Goal: Task Accomplishment & Management: Manage account settings

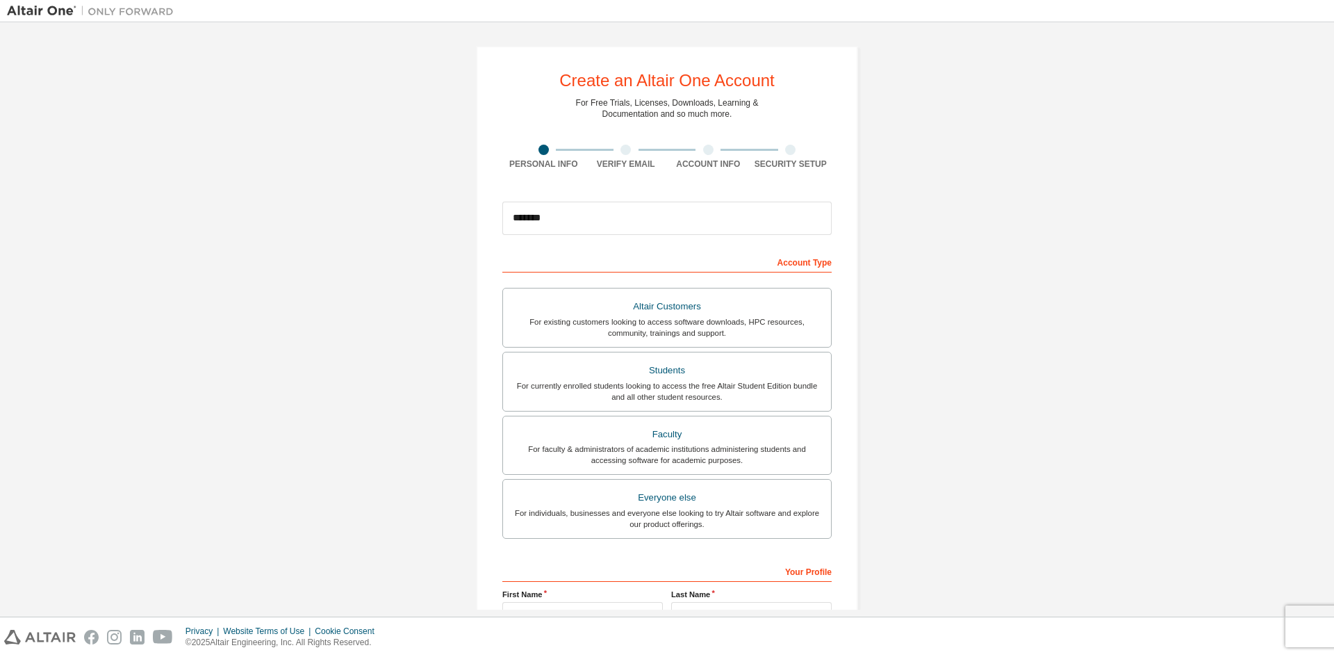
type input "**********"
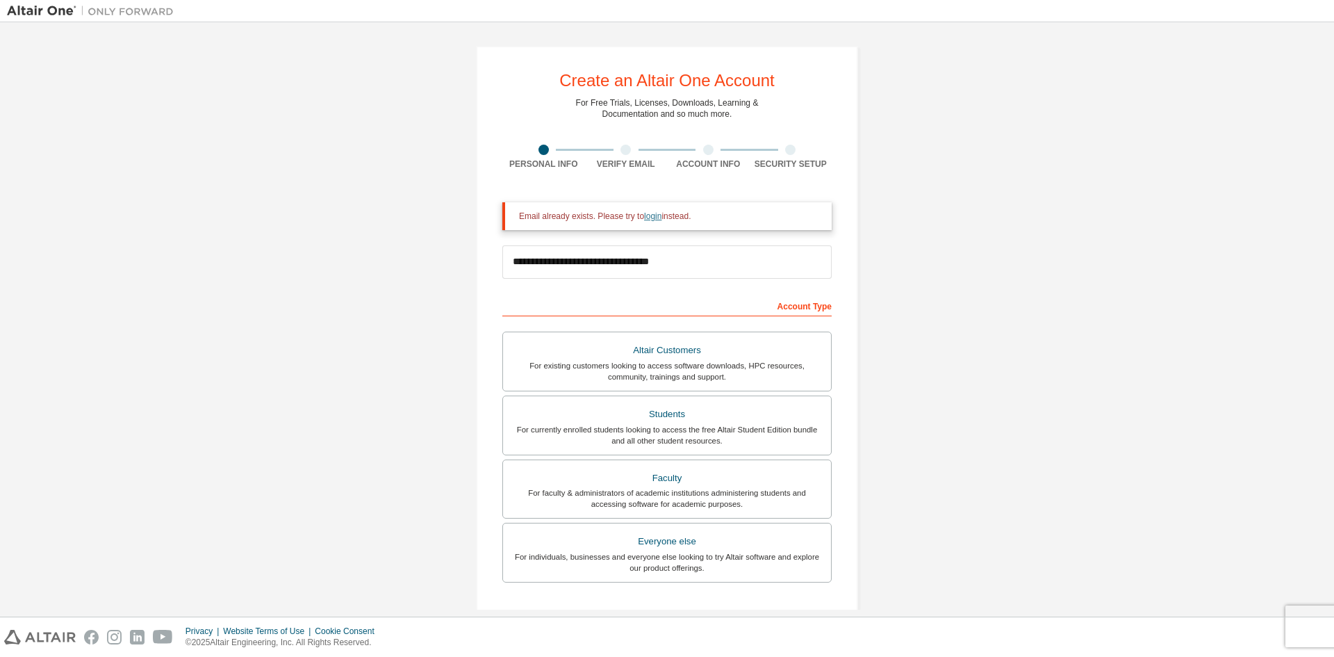
click at [648, 215] on link "login" at bounding box center [652, 216] width 17 height 10
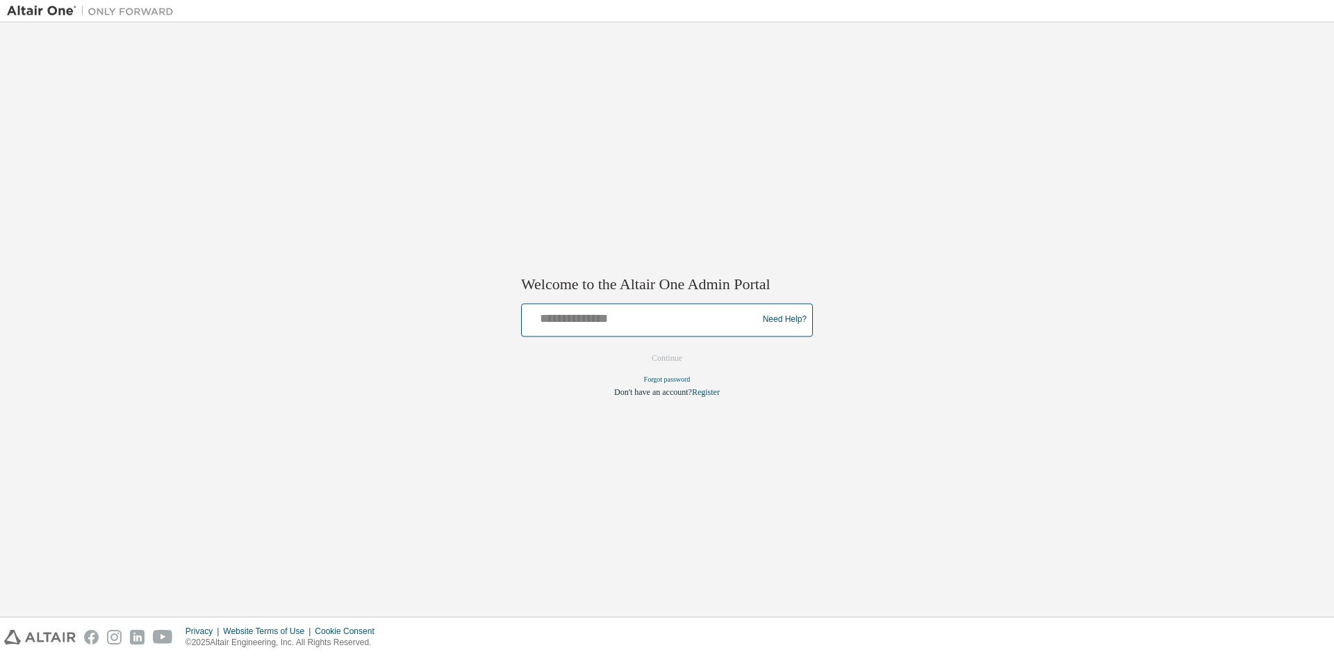
click at [644, 316] on input "text" at bounding box center [642, 317] width 229 height 20
type input "**********"
click at [658, 355] on button "Continue" at bounding box center [667, 358] width 60 height 21
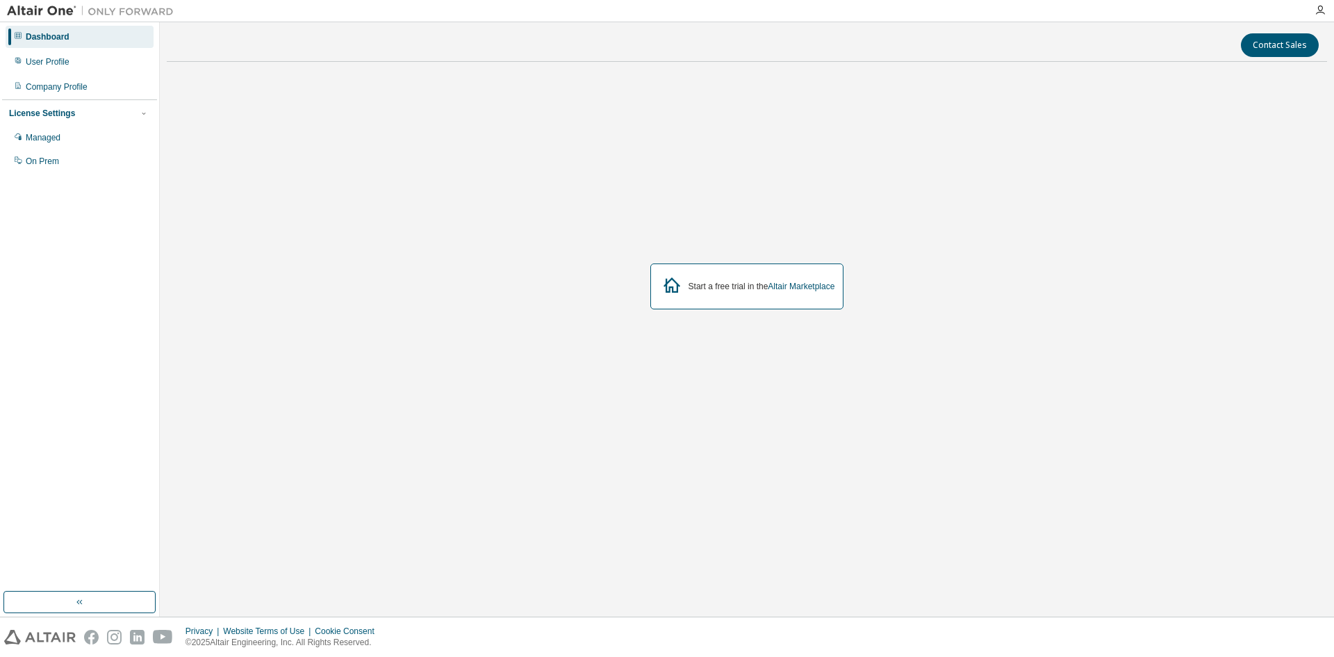
click at [70, 117] on div "License Settings" at bounding box center [79, 113] width 141 height 13
click at [58, 117] on div "License Settings" at bounding box center [42, 113] width 66 height 11
click at [60, 143] on div "Managed" at bounding box center [43, 137] width 35 height 11
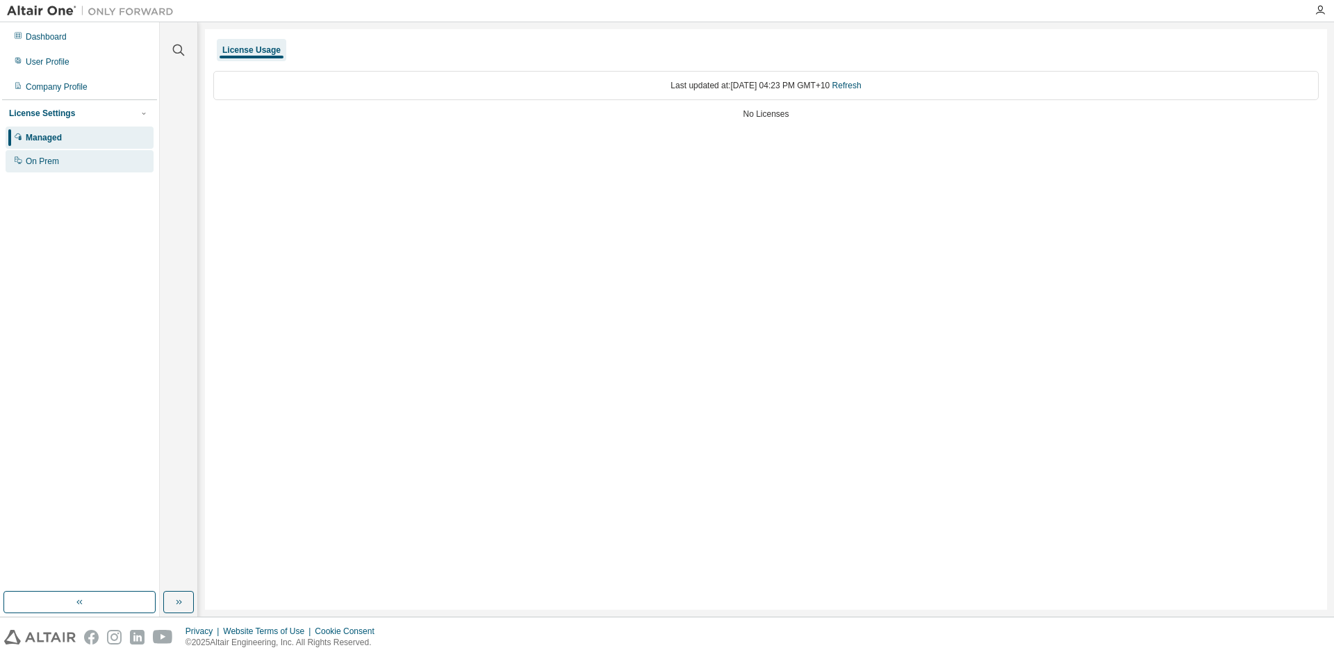
click at [55, 161] on div "On Prem" at bounding box center [42, 161] width 33 height 11
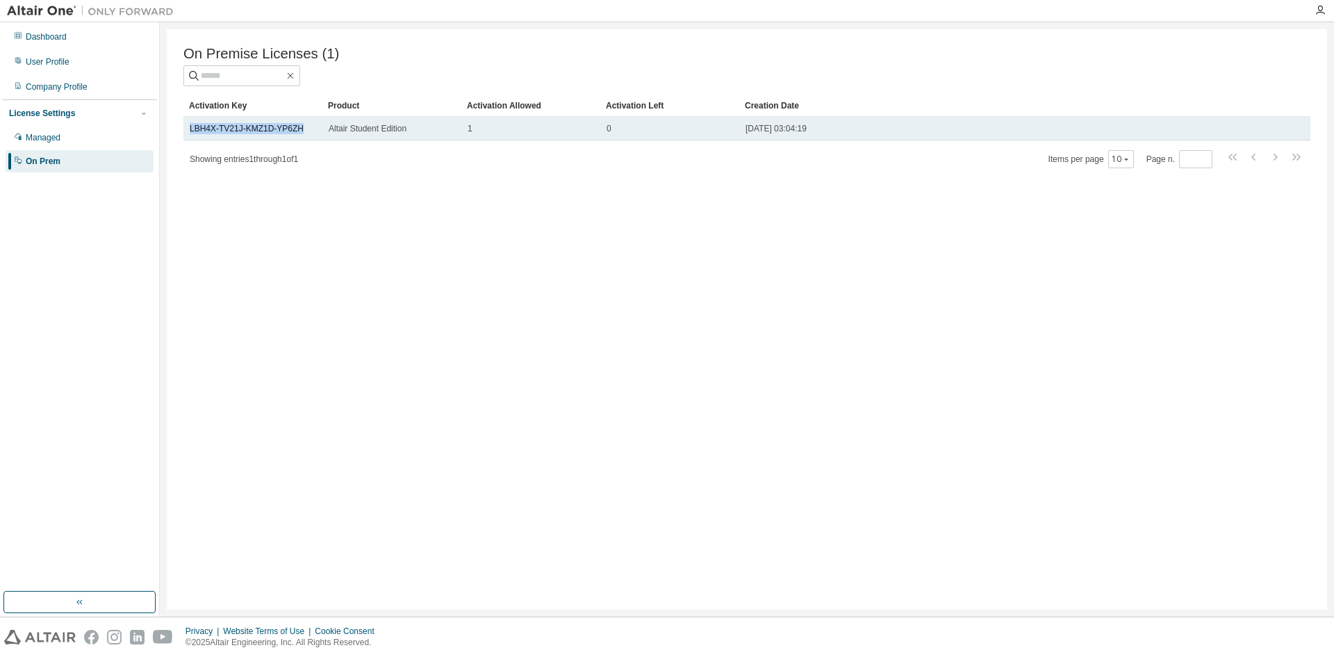
drag, startPoint x: 308, startPoint y: 129, endPoint x: 186, endPoint y: 138, distance: 122.6
click at [186, 138] on td "LBH4X-TV21J-KMZ1D-YP6ZH" at bounding box center [252, 129] width 139 height 24
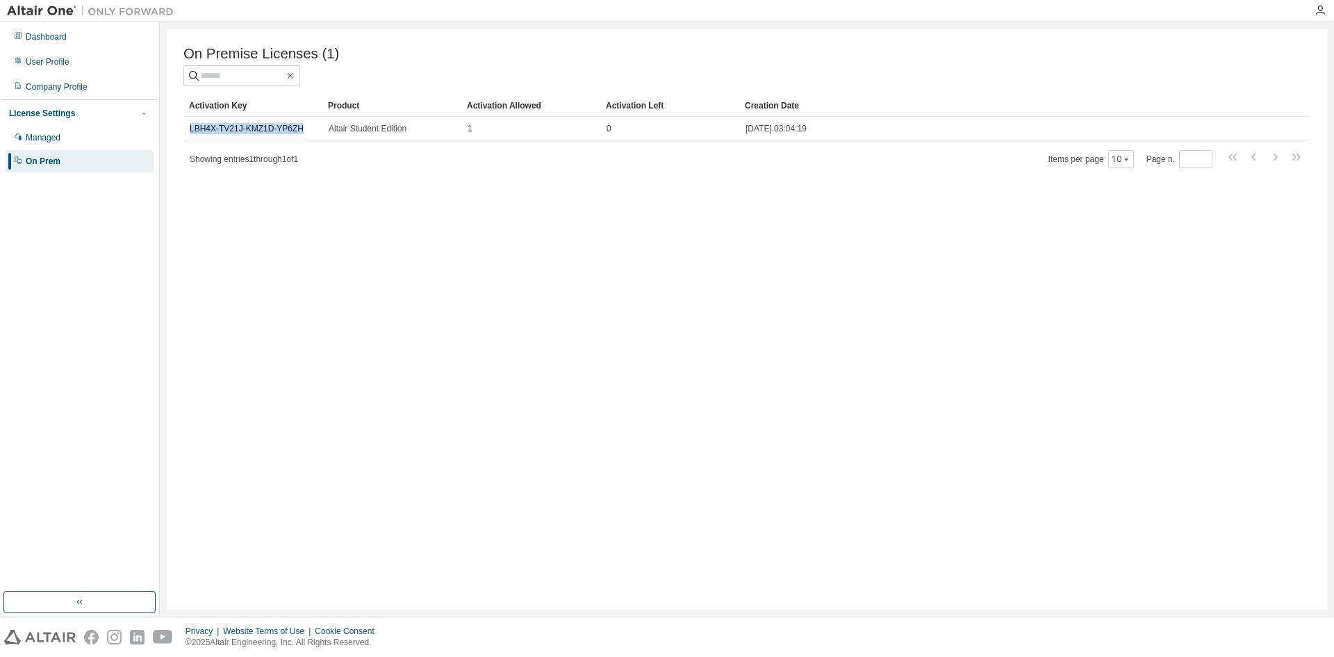
copy link "LBH4X-TV21J-KMZ1D-YP6ZH"
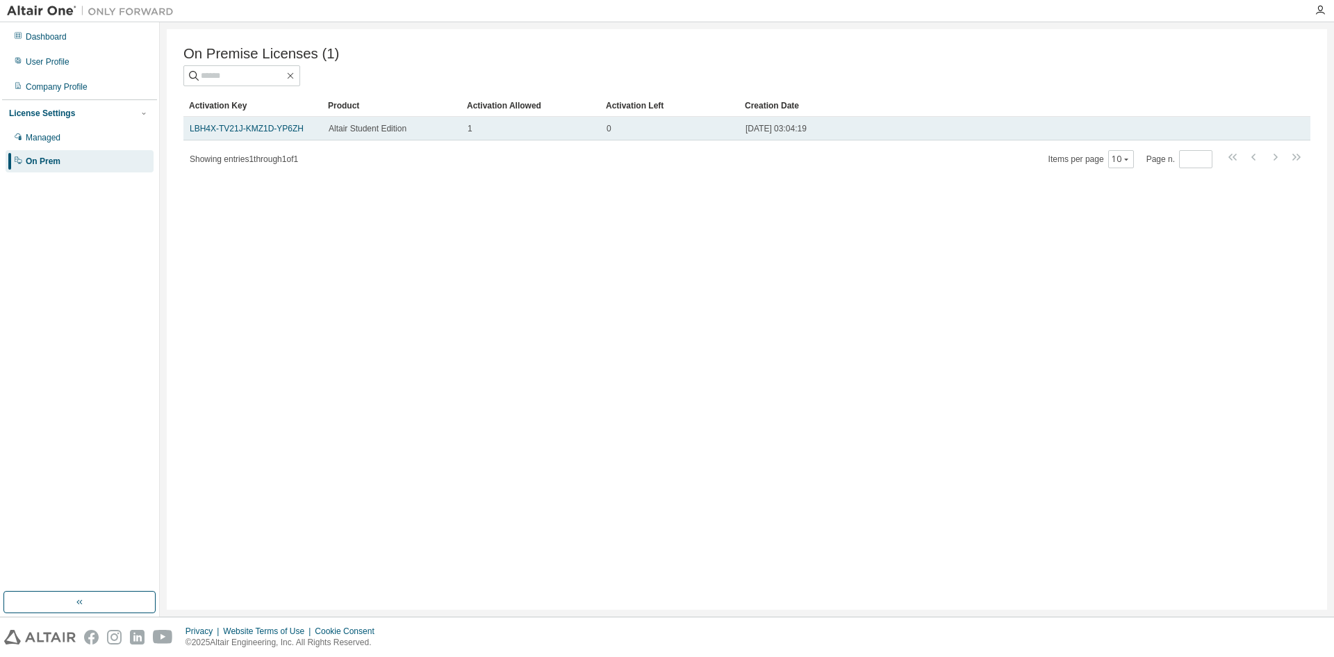
click at [336, 128] on span "Altair Student Edition" at bounding box center [368, 128] width 78 height 11
click at [425, 127] on div "Altair Student Edition" at bounding box center [392, 128] width 126 height 11
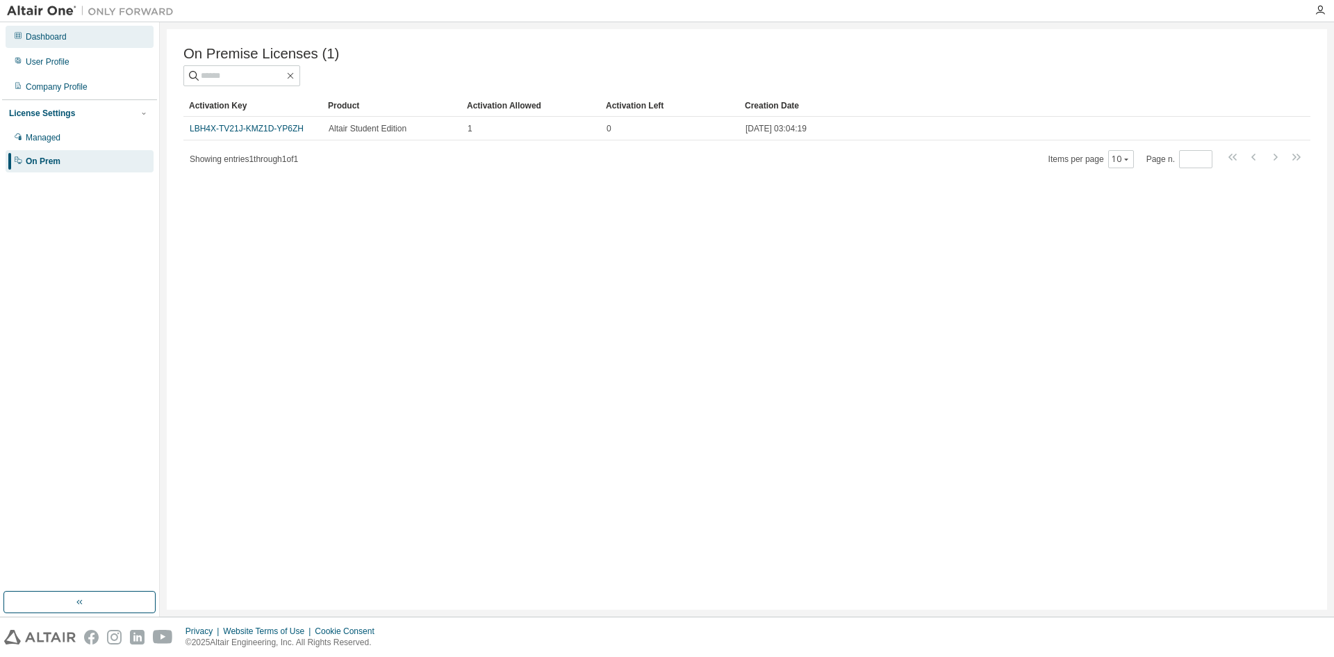
click at [55, 39] on div "Dashboard" at bounding box center [46, 36] width 41 height 11
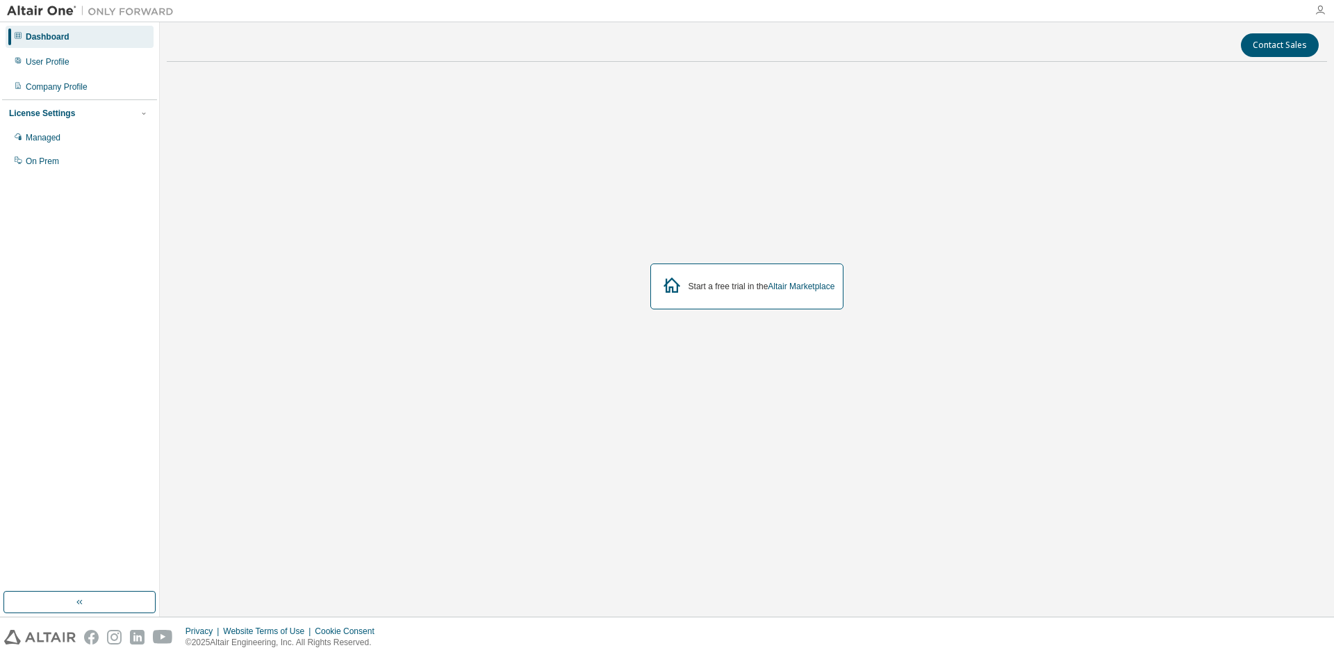
click at [1318, 8] on icon "button" at bounding box center [1320, 10] width 11 height 11
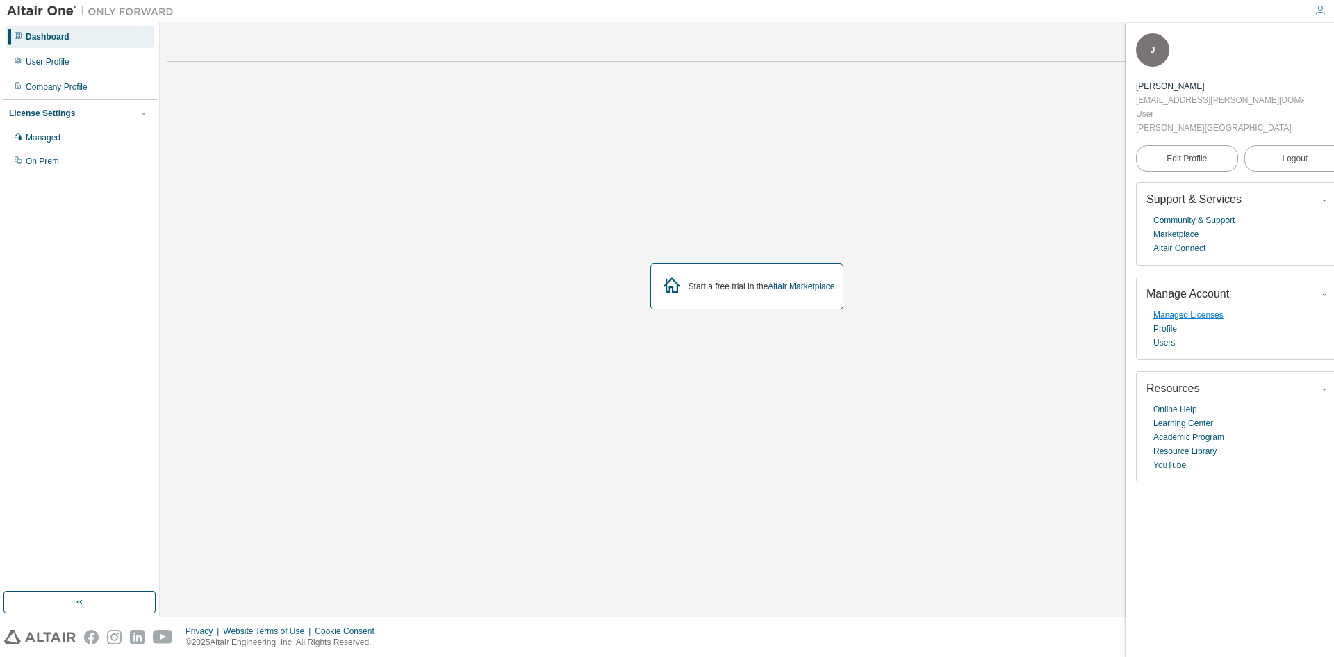
click at [1208, 308] on link "Managed Licenses" at bounding box center [1189, 315] width 70 height 14
click at [1186, 227] on link "Marketplace" at bounding box center [1176, 234] width 45 height 14
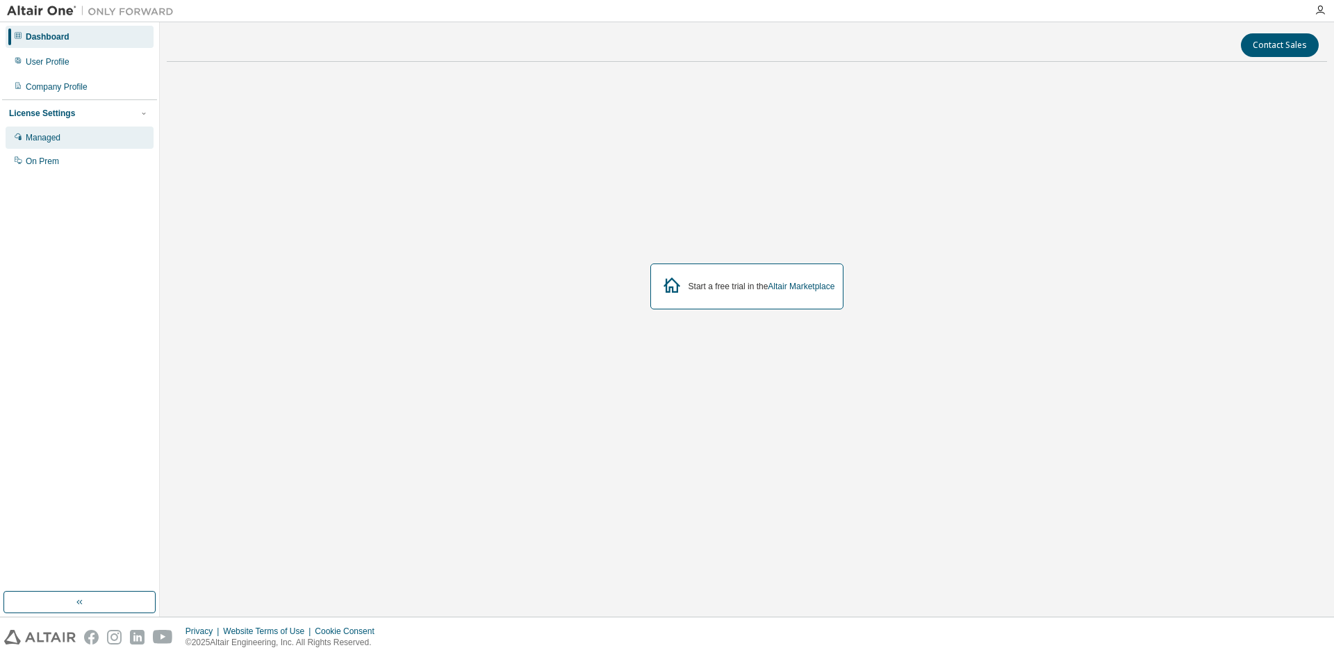
click at [53, 141] on div "Managed" at bounding box center [43, 137] width 35 height 11
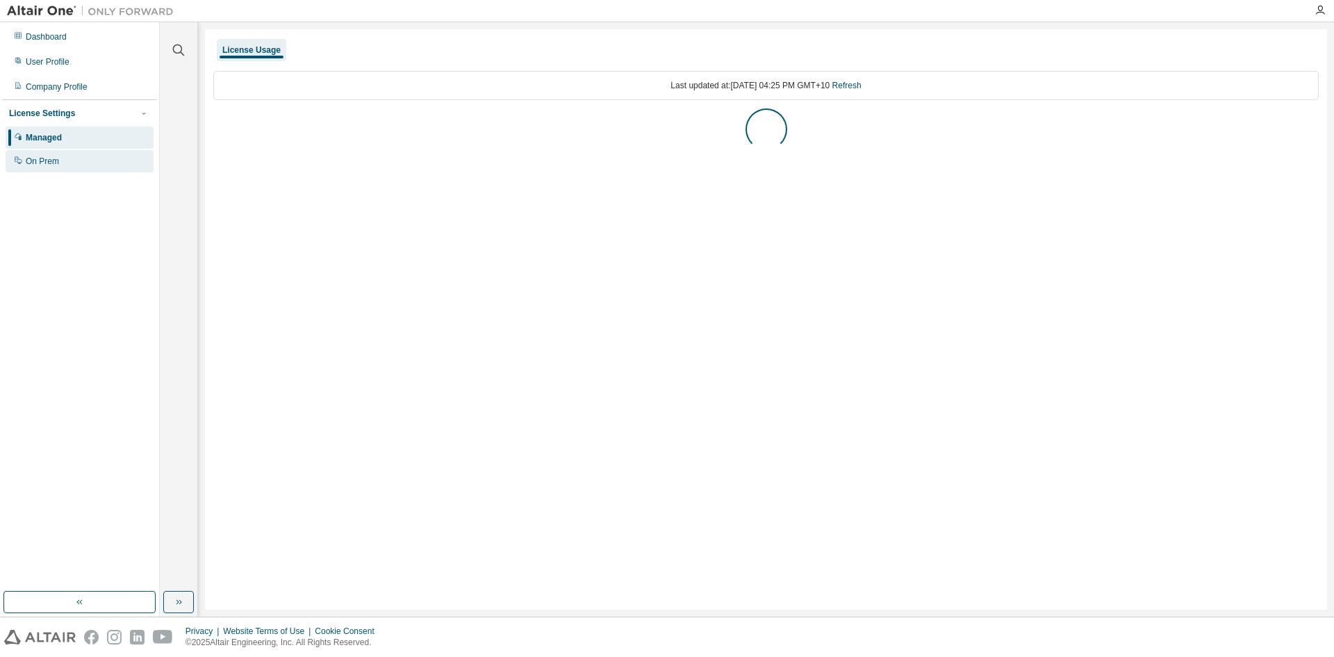
click at [51, 168] on div "On Prem" at bounding box center [80, 161] width 148 height 22
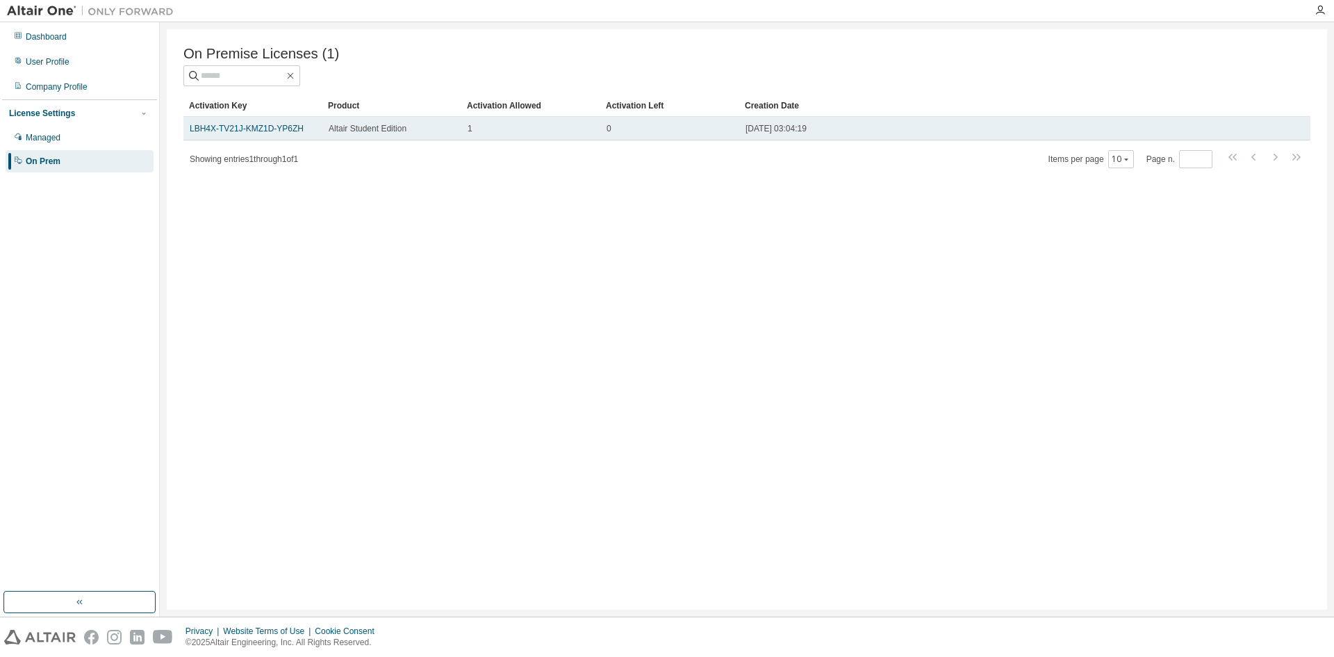
click at [341, 130] on span "Altair Student Edition" at bounding box center [368, 128] width 78 height 11
click at [288, 133] on link "LBH4X-TV21J-KMZ1D-YP6ZH" at bounding box center [247, 129] width 114 height 10
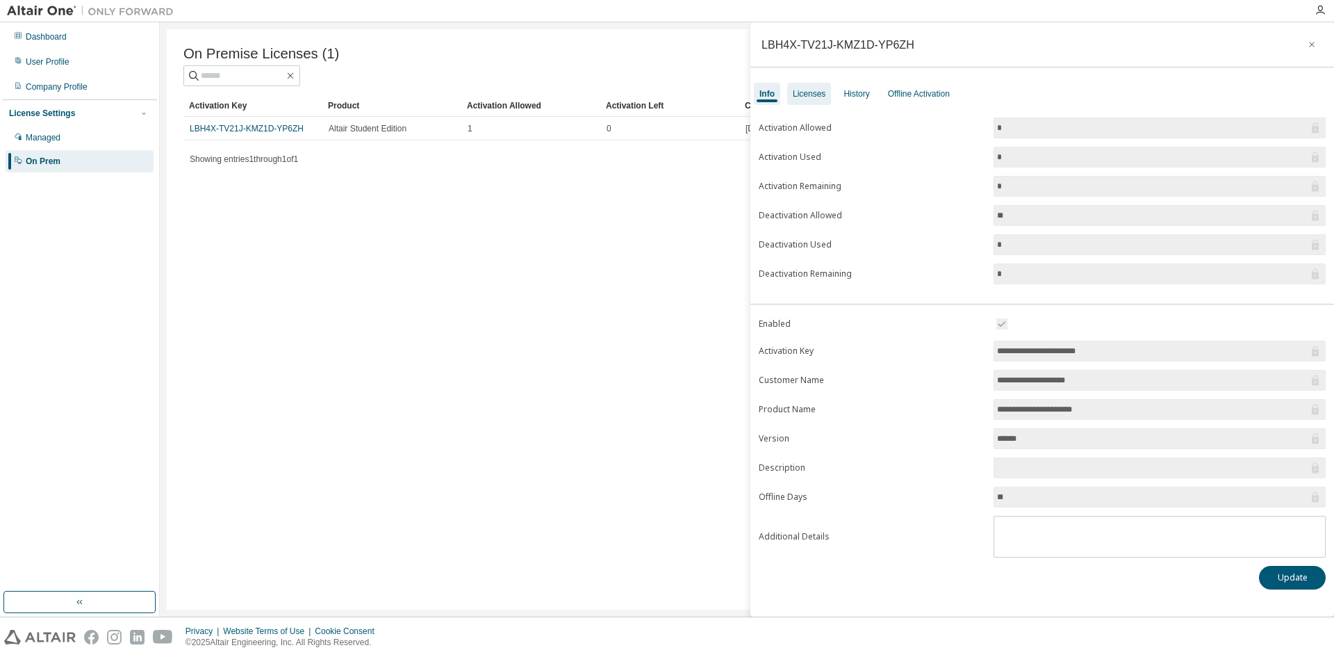
click at [816, 97] on div "Licenses" at bounding box center [809, 93] width 33 height 11
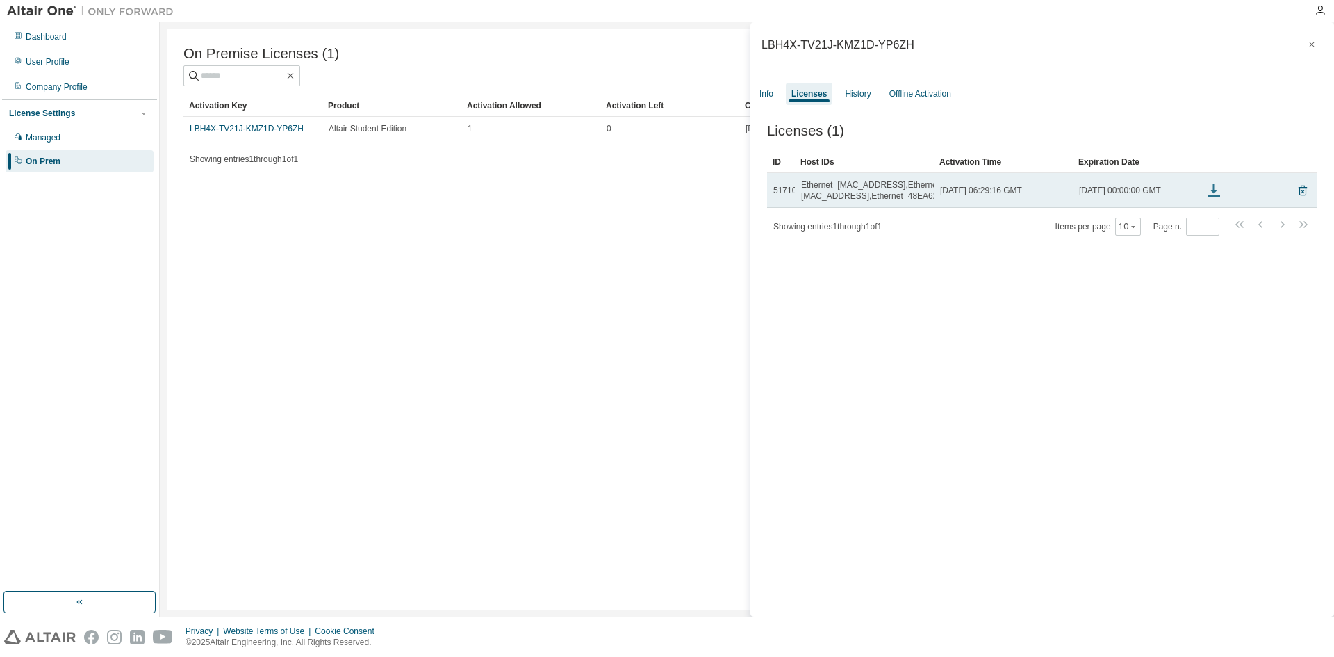
click at [1208, 193] on icon at bounding box center [1214, 190] width 17 height 17
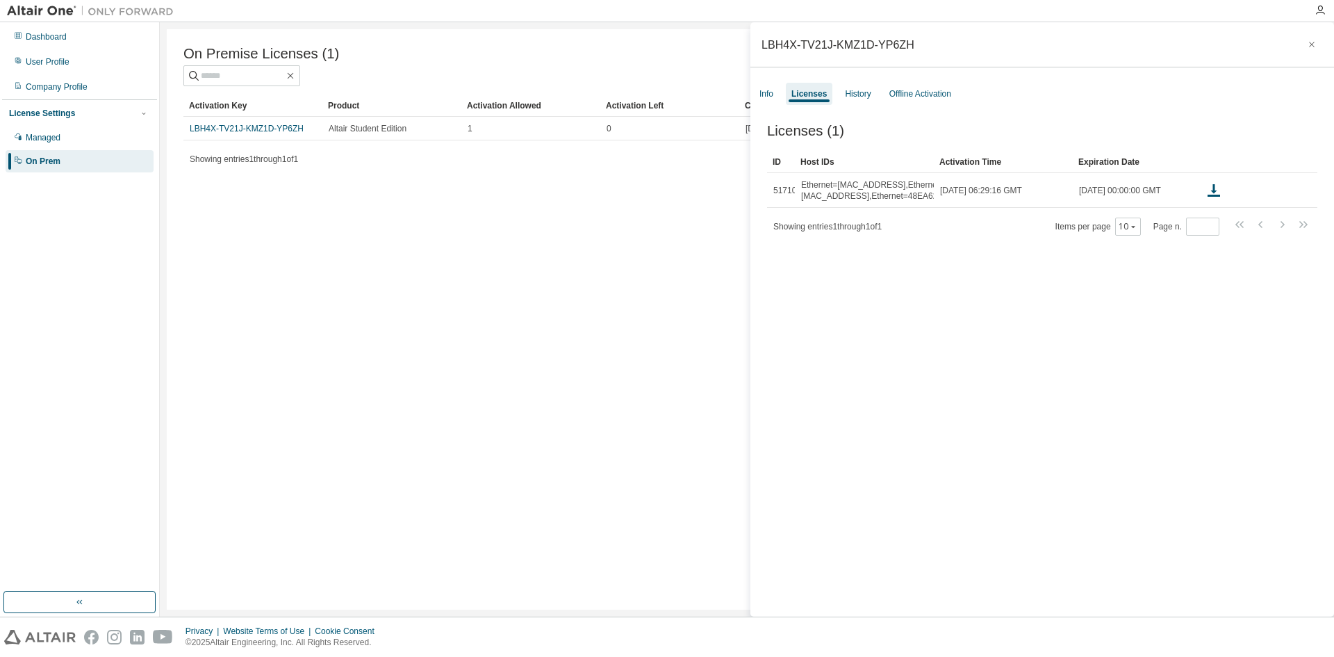
click at [492, 214] on div "On Premise Licenses (1) Clear Load Save Save As Field Operator Value Select fil…" at bounding box center [747, 319] width 1161 height 580
click at [1307, 46] on icon "button" at bounding box center [1312, 44] width 10 height 11
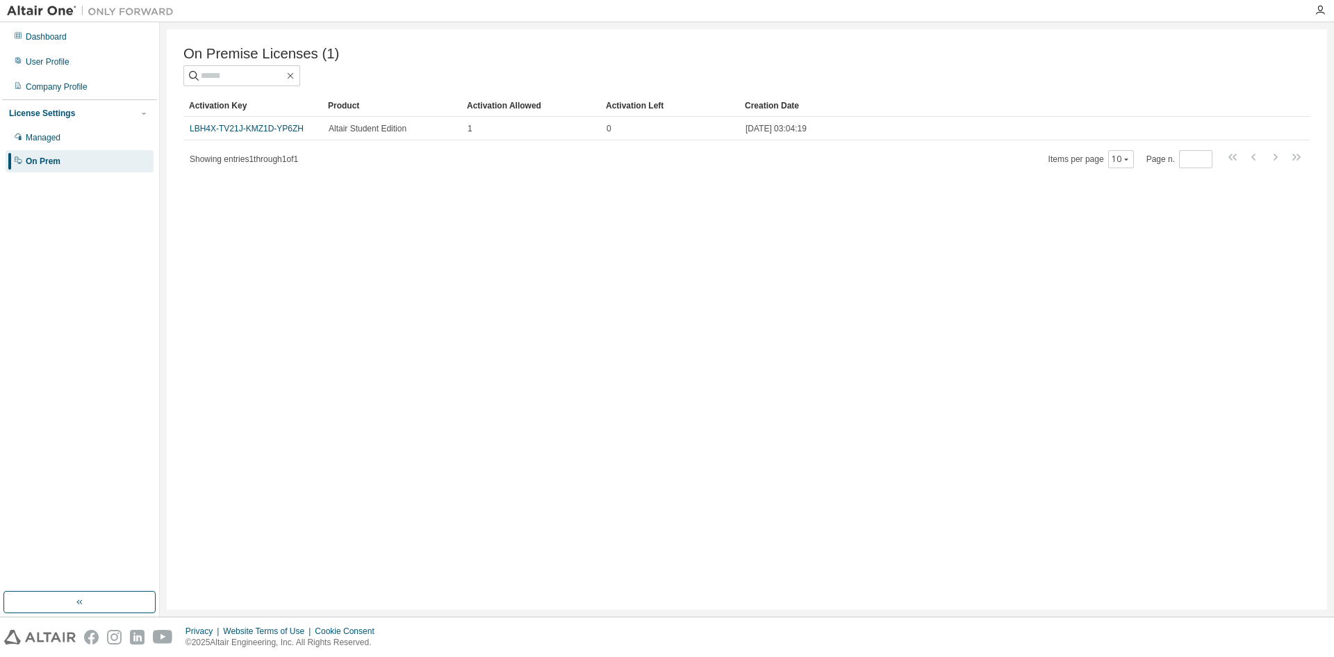
click at [931, 52] on div at bounding box center [1029, 54] width 564 height 6
